Goal: Obtain resource: Download file/media

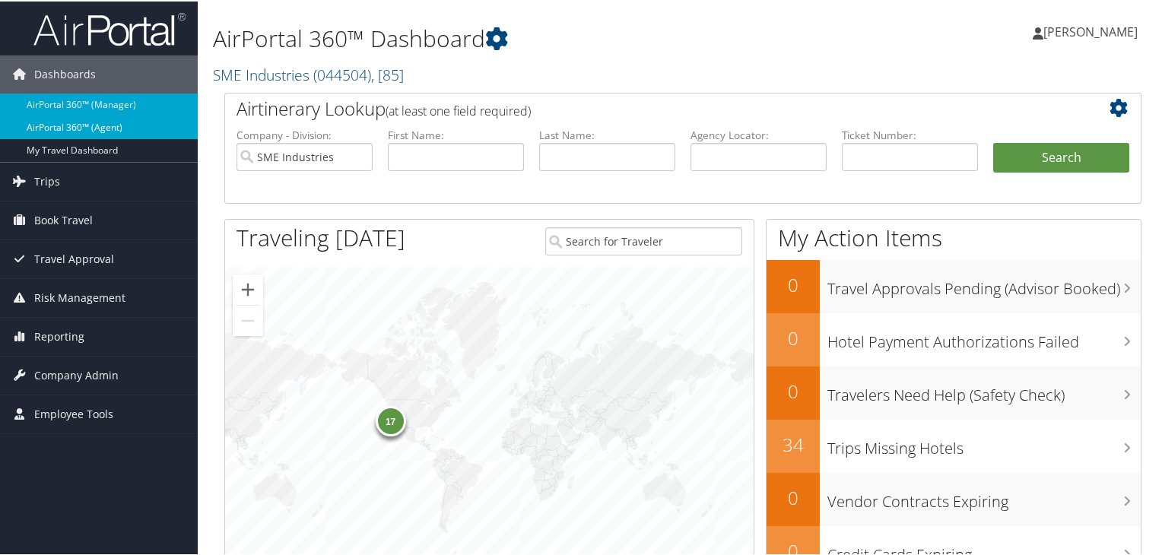
click at [118, 126] on link "AirPortal 360™ (Agent)" at bounding box center [99, 126] width 198 height 23
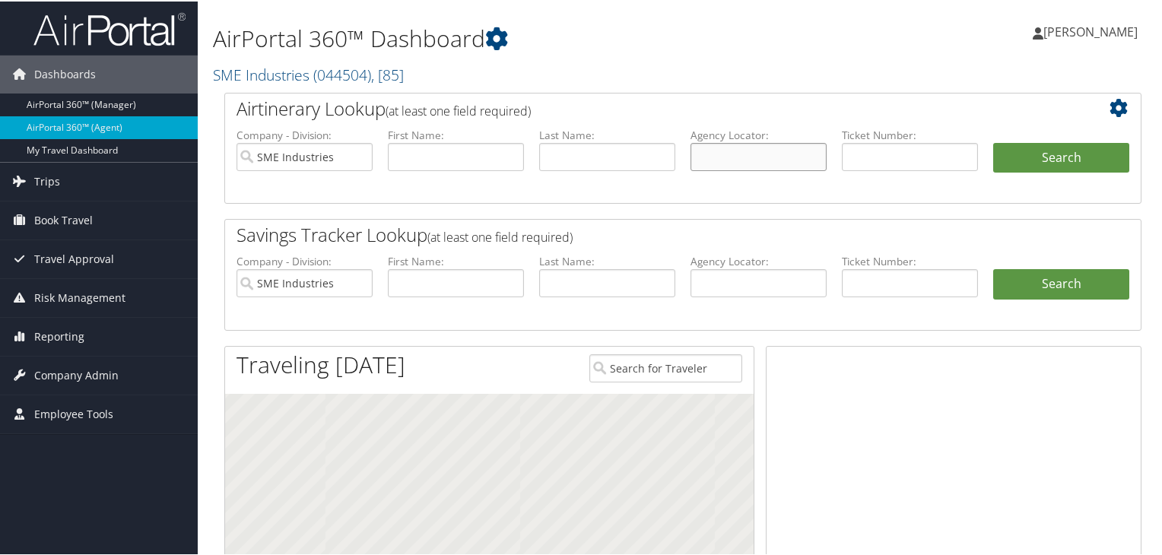
click at [806, 164] on input "text" at bounding box center [759, 155] width 136 height 28
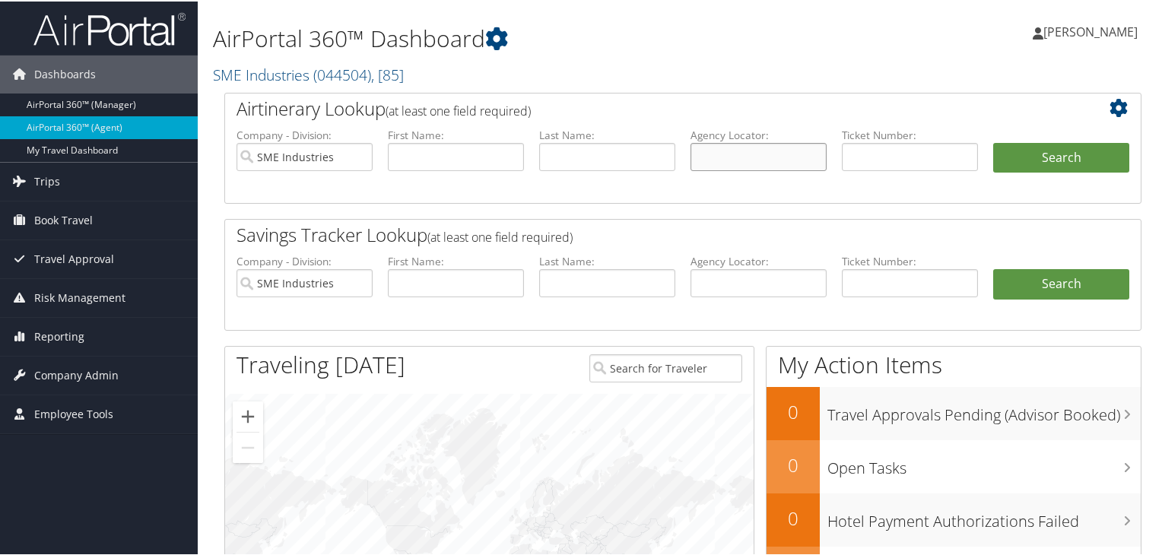
paste input "DKR8QG"
type input "DKR8QG"
click at [1019, 159] on button "Search" at bounding box center [1061, 156] width 136 height 30
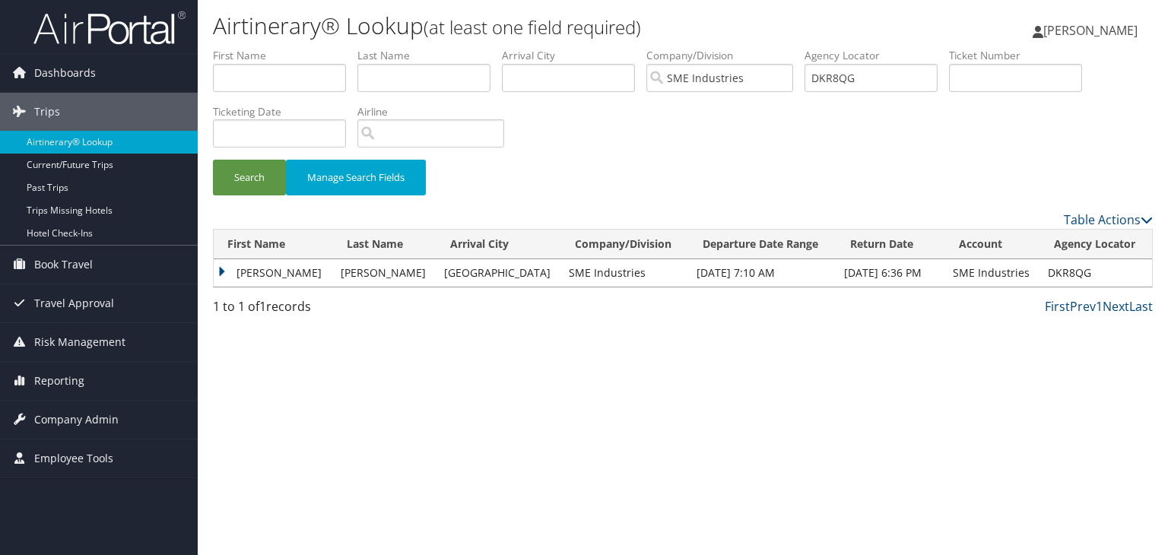
click at [221, 272] on td "TYLER BENNETT" at bounding box center [273, 272] width 119 height 27
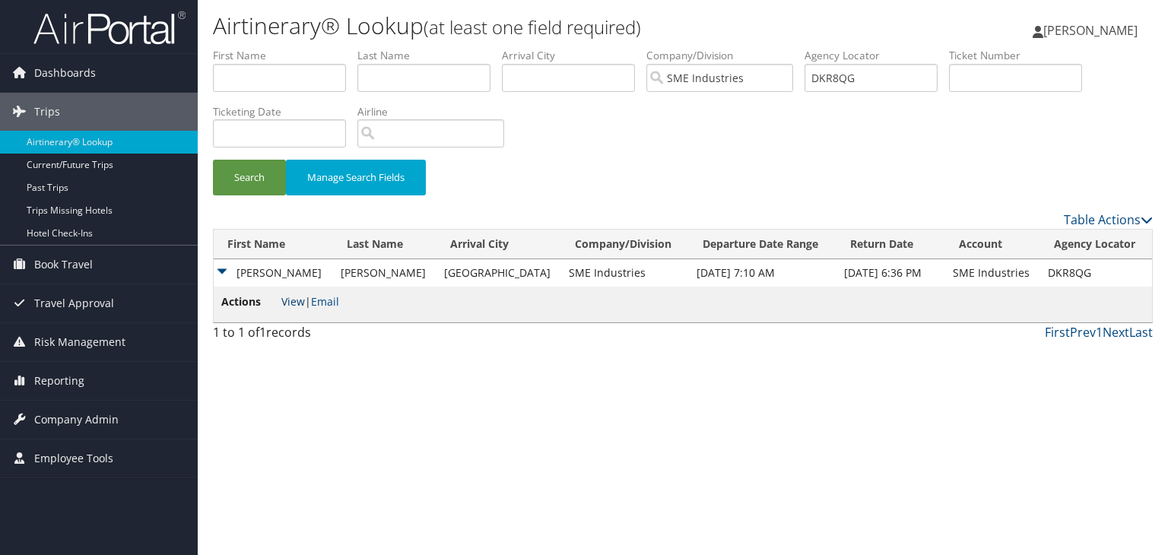
click at [284, 302] on link "View" at bounding box center [293, 301] width 24 height 14
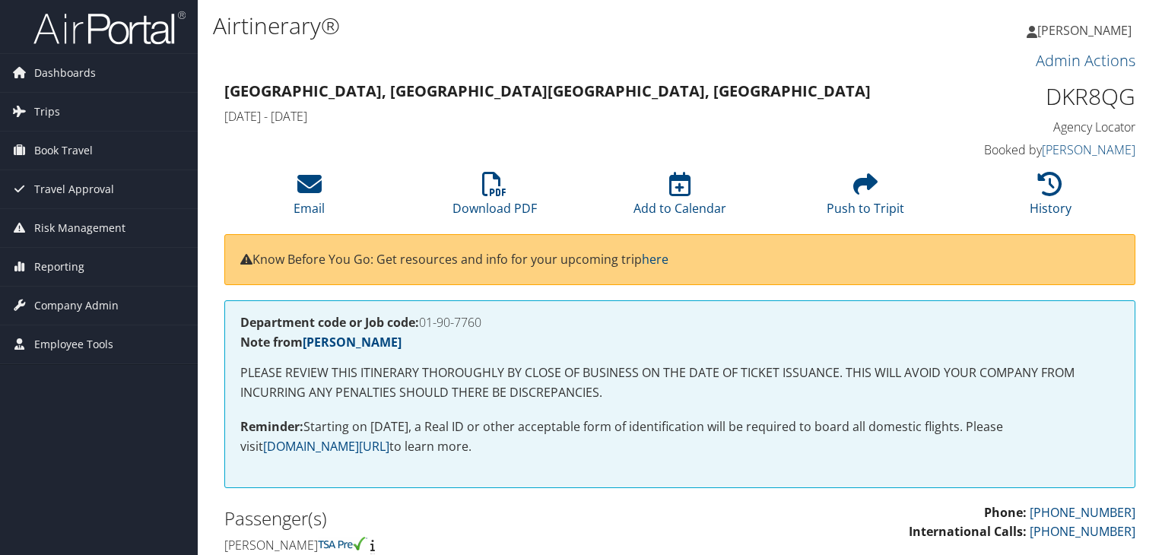
scroll to position [192, 0]
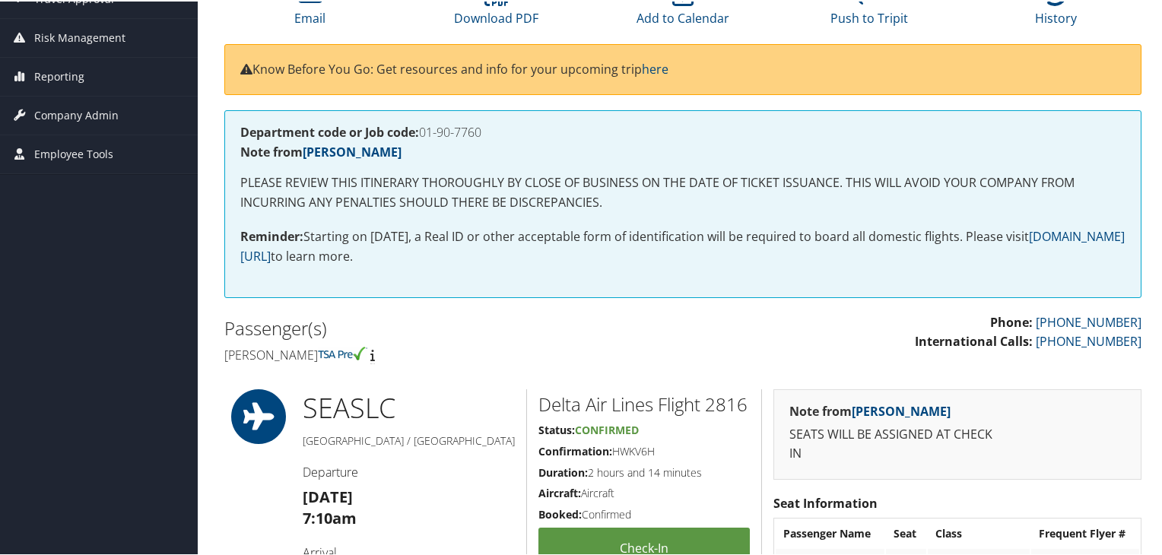
click at [1156, 364] on html "Menu Dashboards ► AirPortal 360™ (Manager) AirPortal 360™ (Agent) My Travel Das…" at bounding box center [584, 85] width 1168 height 555
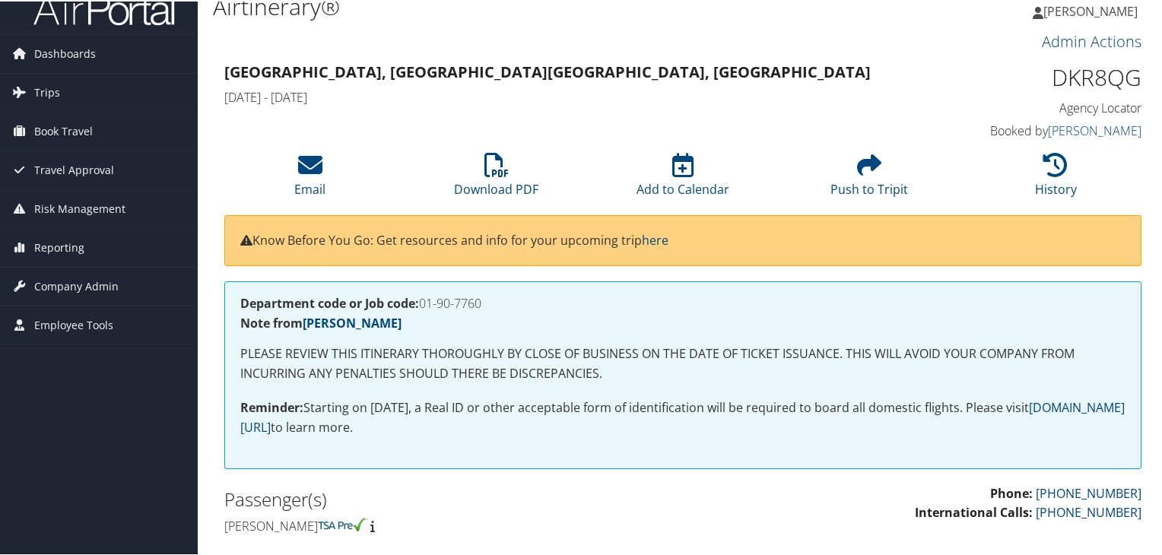
scroll to position [18, 0]
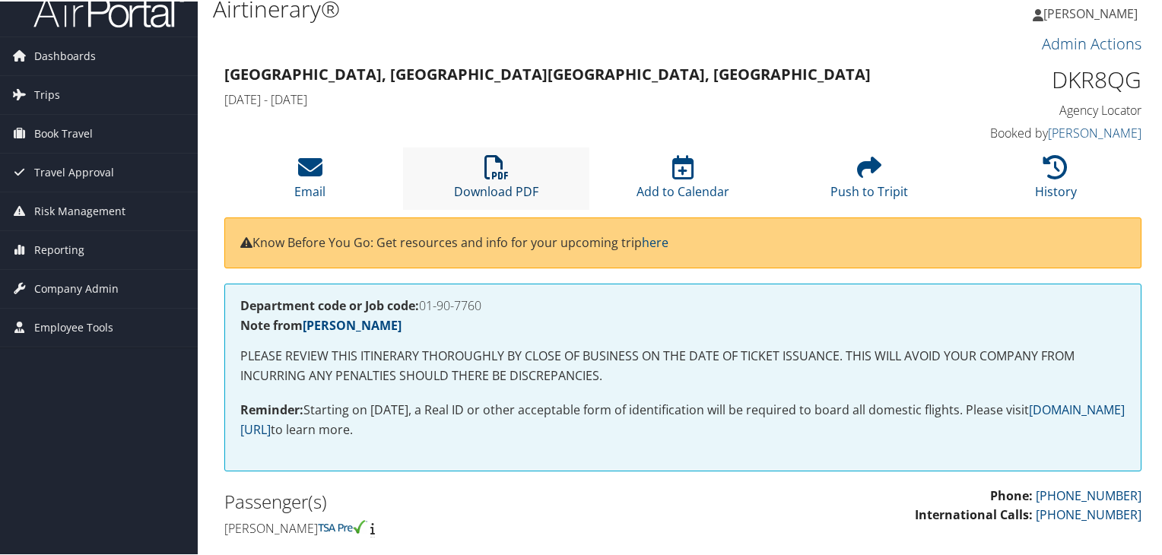
click at [497, 187] on link "Download PDF" at bounding box center [496, 180] width 84 height 37
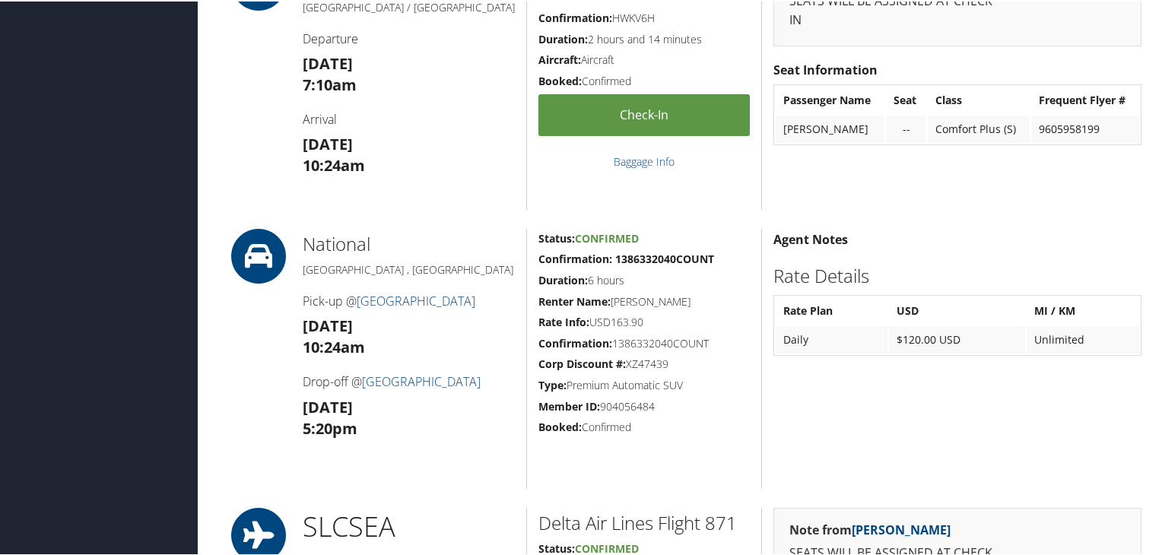
scroll to position [628, 0]
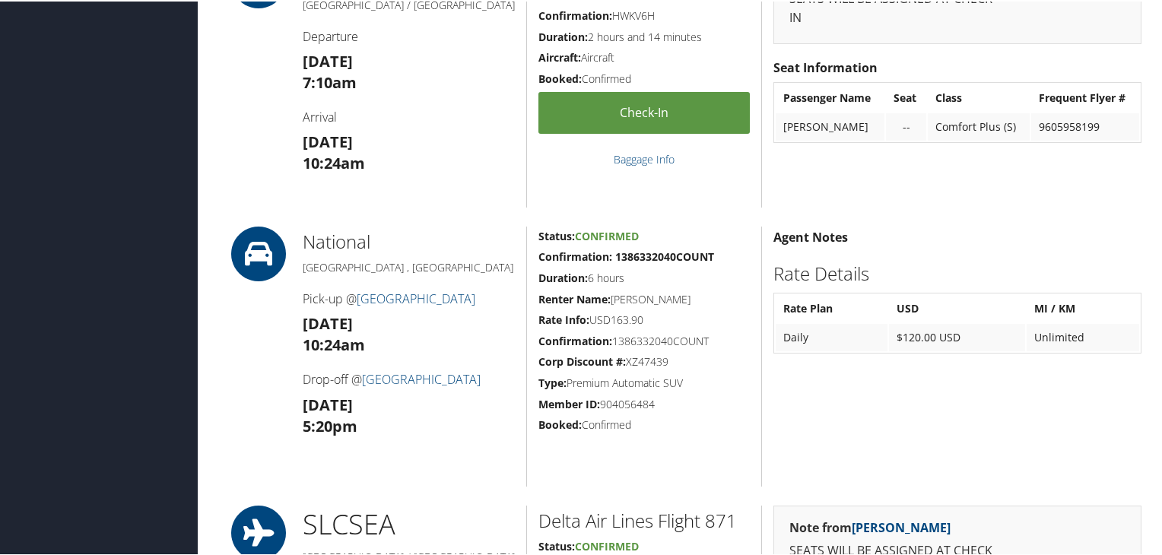
copy h5 "Automatic SUV"
drag, startPoint x: 615, startPoint y: 382, endPoint x: 685, endPoint y: 385, distance: 70.8
click at [685, 385] on h5 "Type: Premium Automatic SUV" at bounding box center [644, 381] width 211 height 15
drag, startPoint x: 591, startPoint y: 319, endPoint x: 647, endPoint y: 316, distance: 55.7
click at [647, 316] on h5 "Rate Info: USD163.90" at bounding box center [644, 318] width 211 height 15
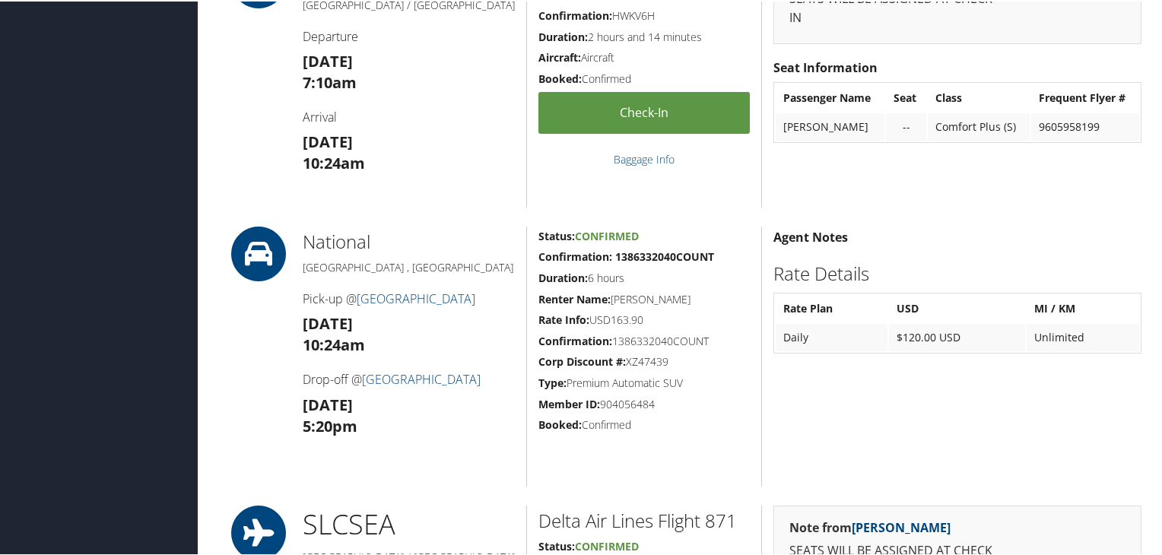
click at [782, 376] on div "Agent Notes Rate Details Rate Plan USD MI / KM Daily $120.00 USD Unlimited" at bounding box center [957, 355] width 392 height 260
